Goal: Navigation & Orientation: Understand site structure

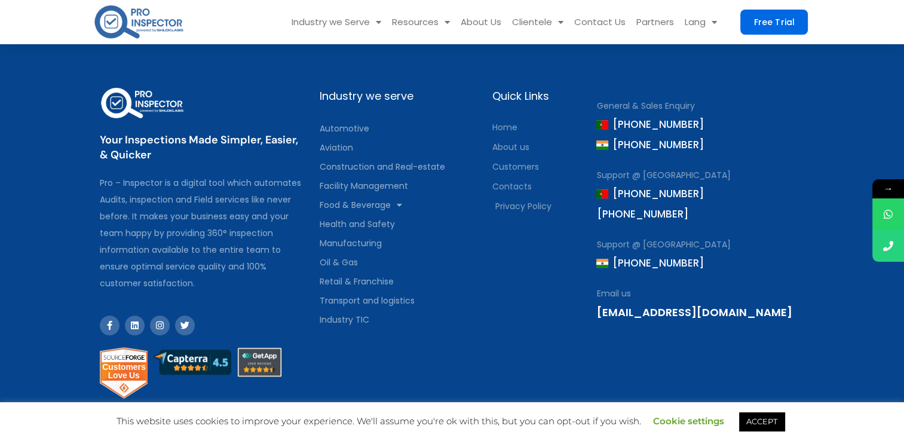
scroll to position [5491, 0]
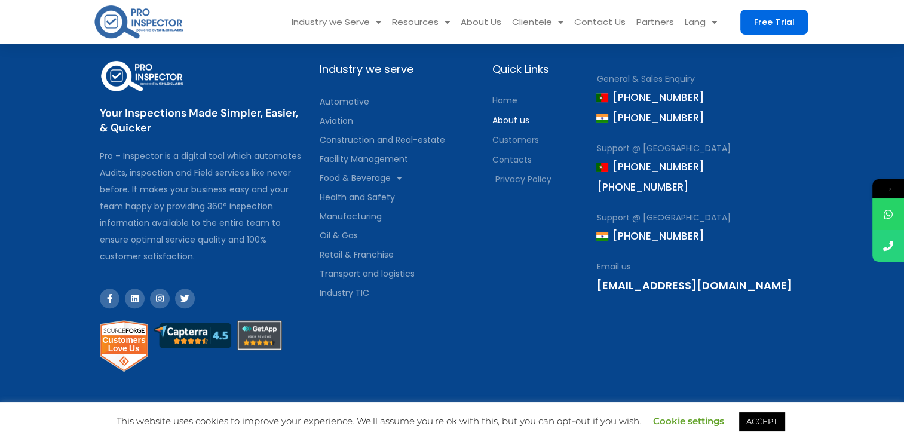
click at [504, 112] on span "About us" at bounding box center [509, 120] width 37 height 17
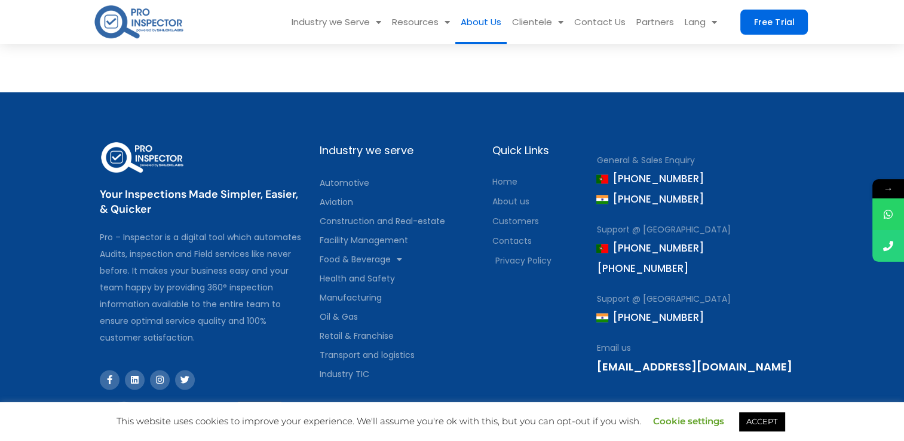
scroll to position [1433, 0]
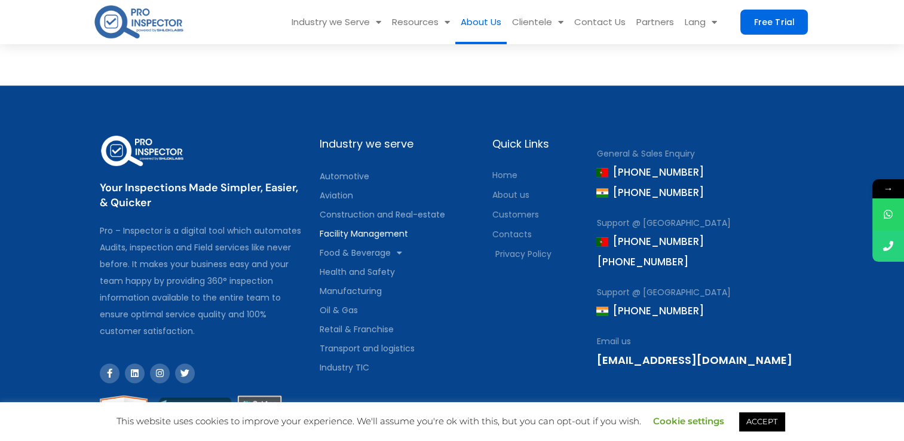
click at [379, 234] on link "Facility Management" at bounding box center [399, 233] width 161 height 19
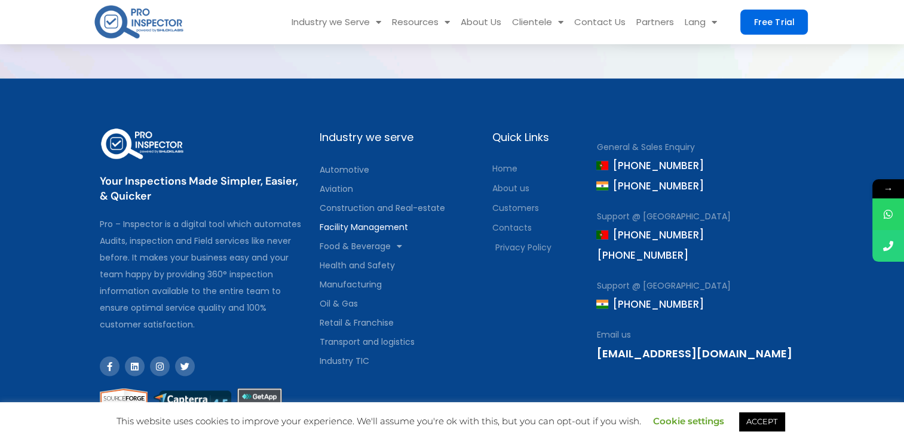
scroll to position [2365, 0]
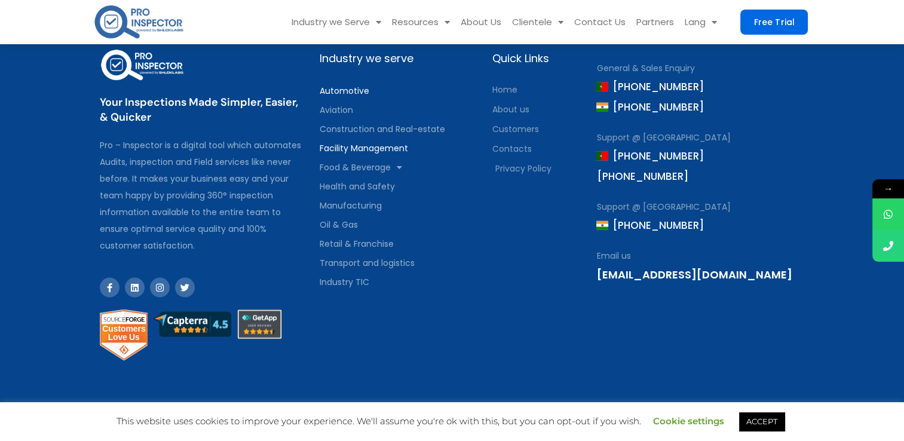
click at [333, 90] on link "Automotive" at bounding box center [399, 90] width 161 height 19
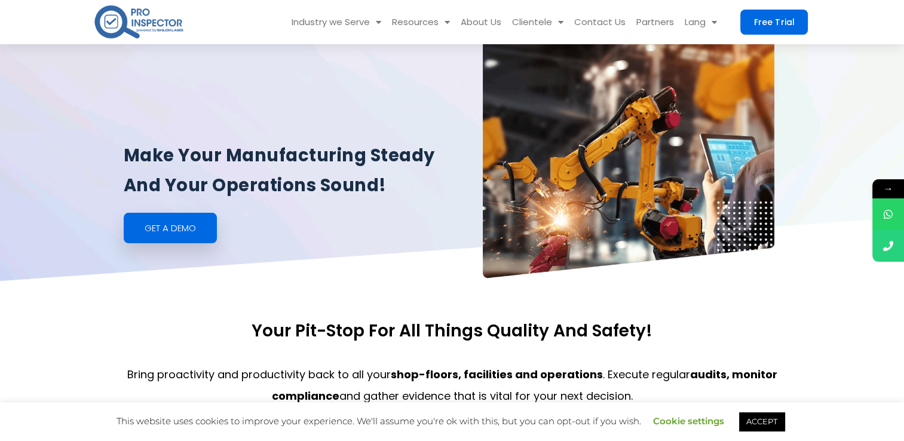
scroll to position [239, 0]
